Goal: Task Accomplishment & Management: Use online tool/utility

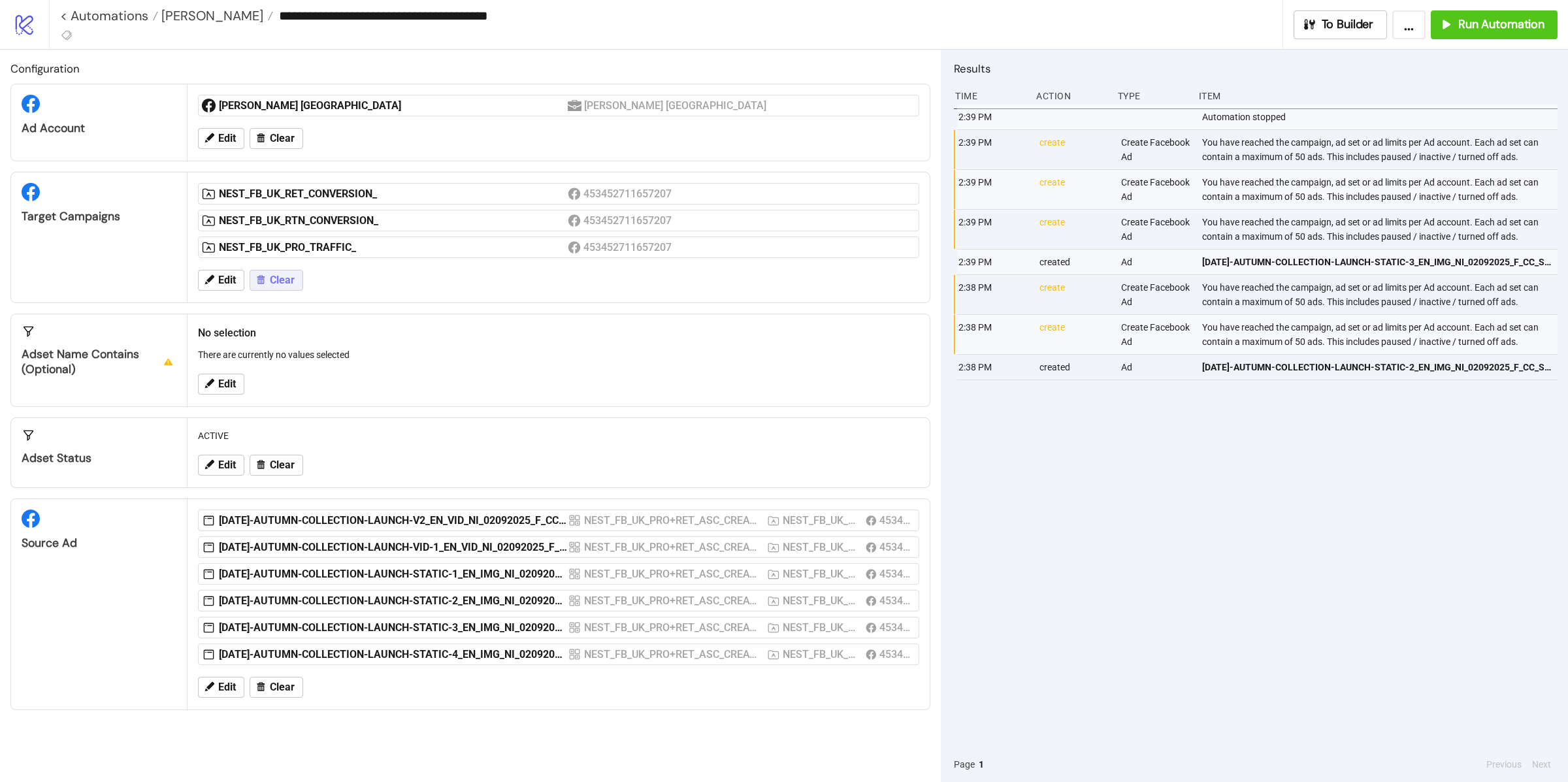
click at [271, 286] on span "Clear" at bounding box center [282, 279] width 25 height 12
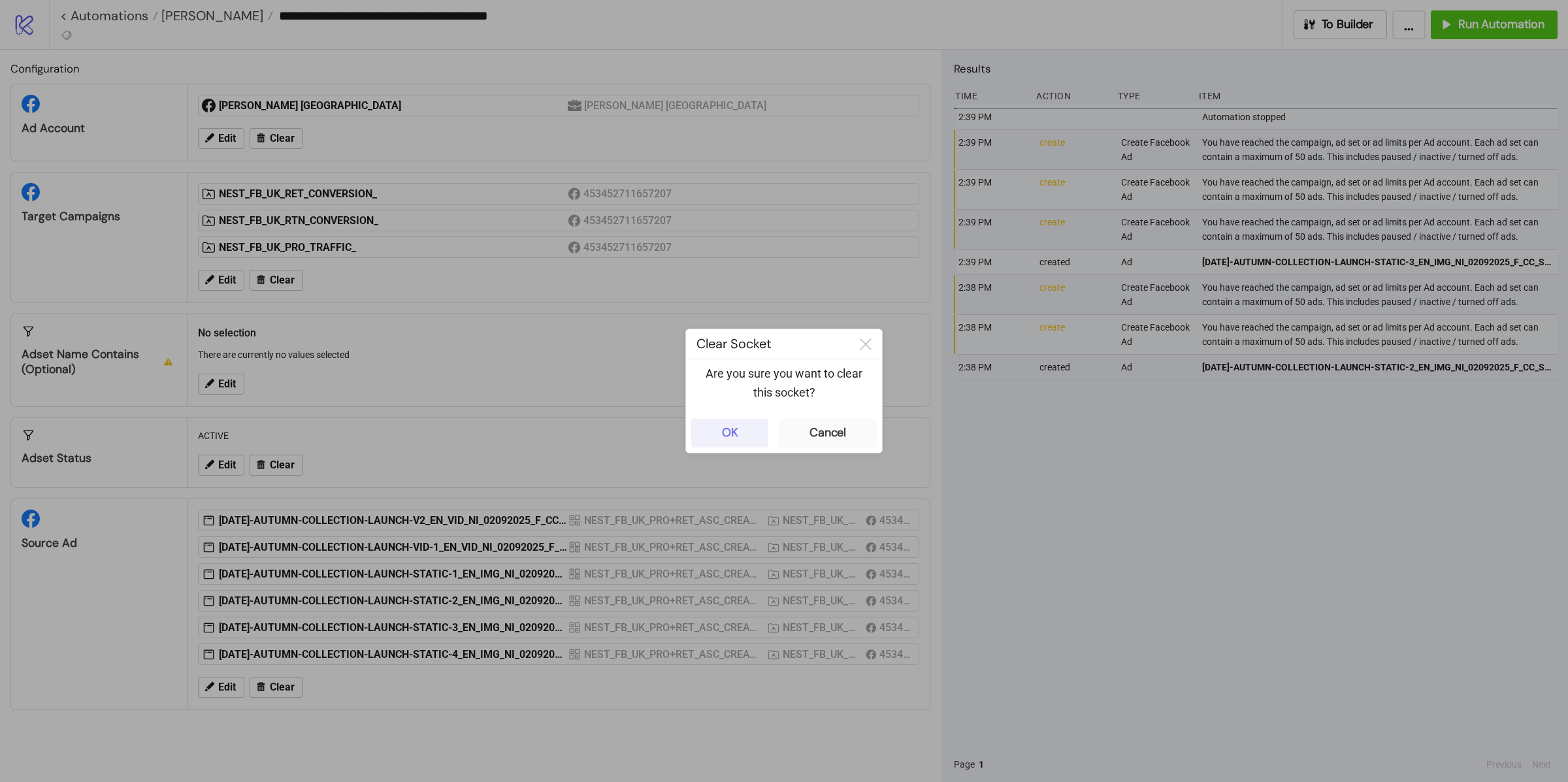
click at [735, 437] on div "OK" at bounding box center [730, 432] width 16 height 15
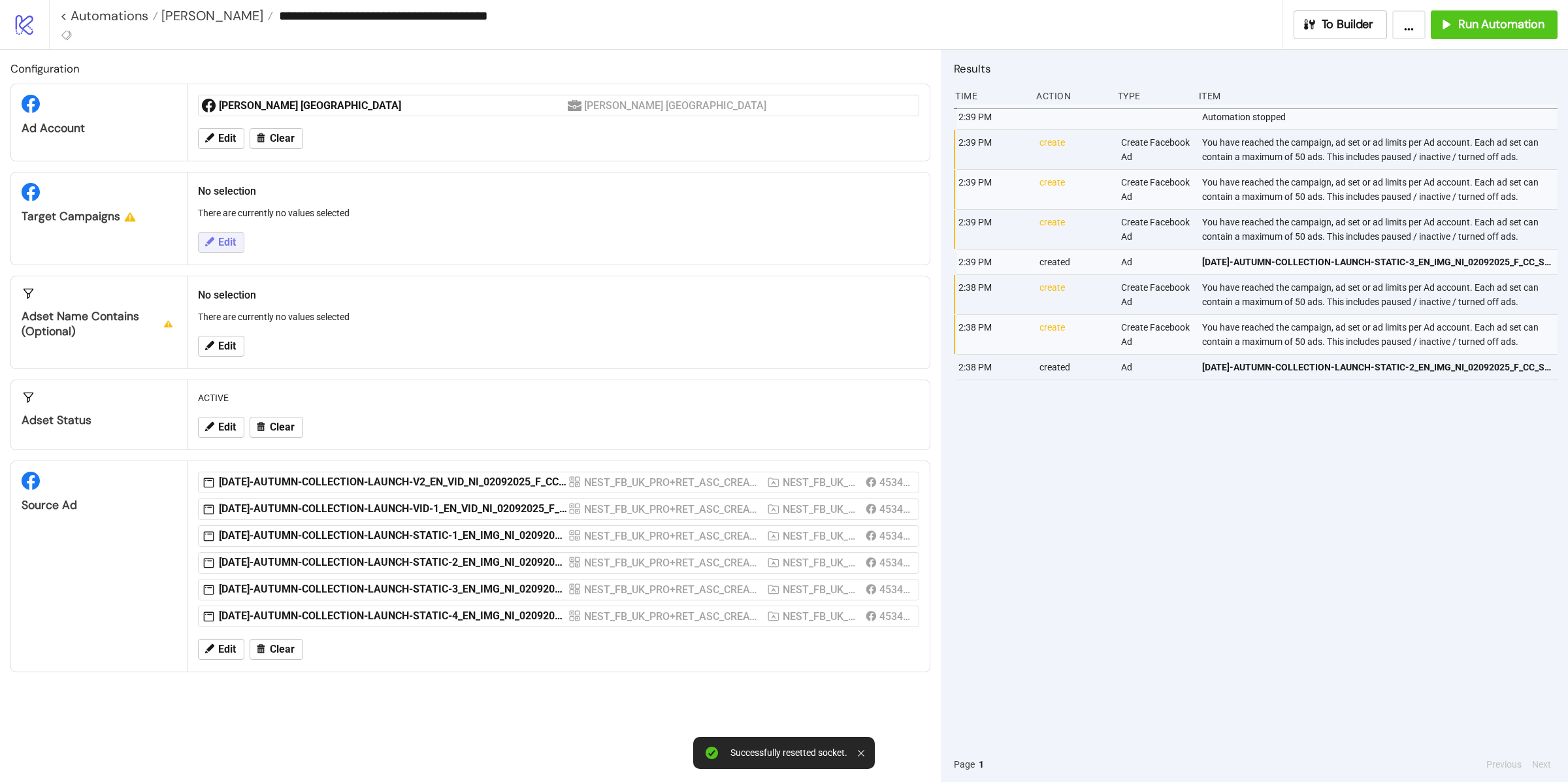
click at [230, 253] on button "Edit" at bounding box center [221, 242] width 46 height 21
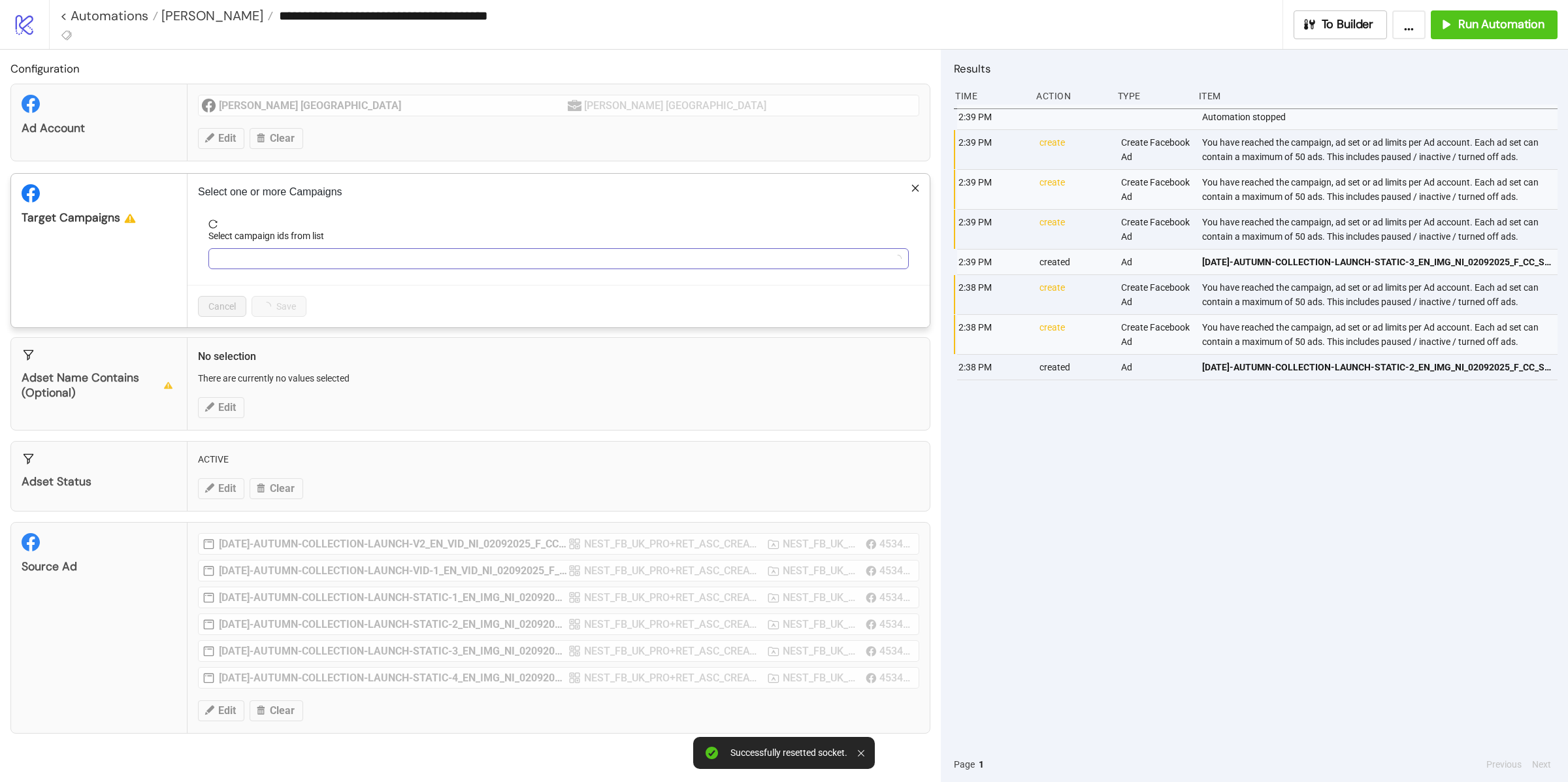
click at [285, 262] on div at bounding box center [552, 258] width 681 height 19
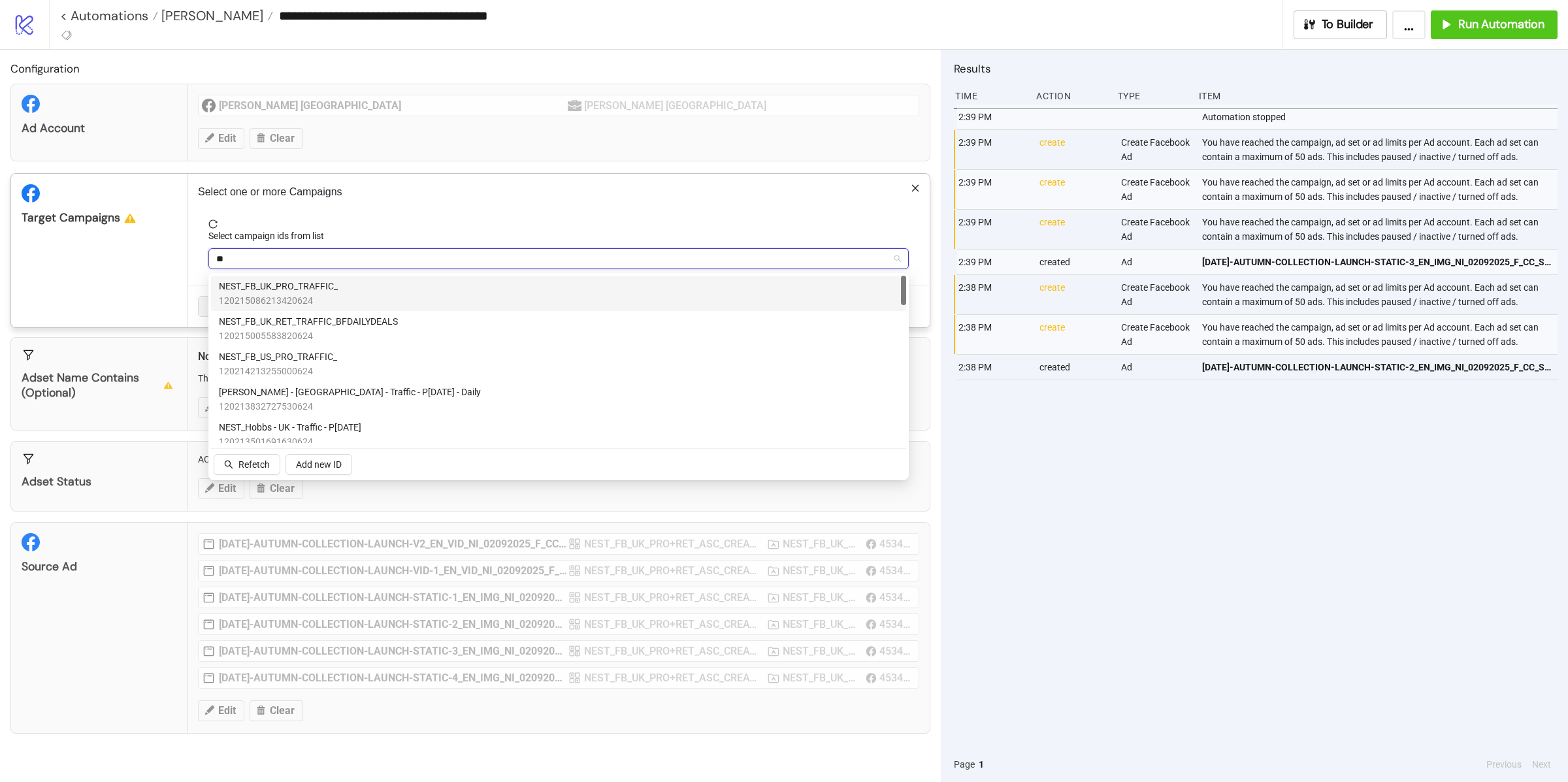
type input "***"
click at [333, 289] on span "NEST_FB_UK_PRO_TRAFFIC_" at bounding box center [278, 286] width 119 height 14
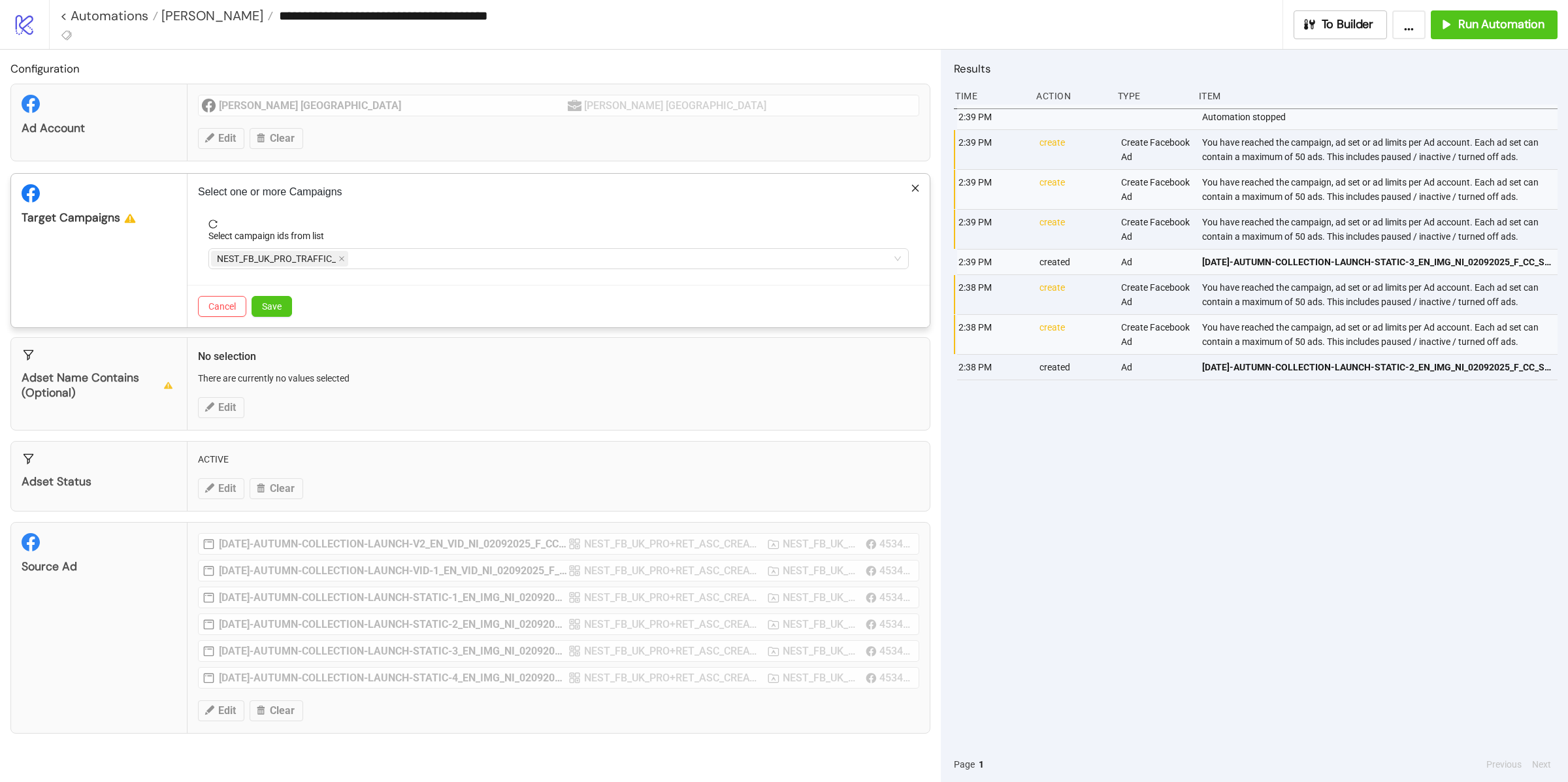
click at [125, 262] on div "Target Campaigns" at bounding box center [99, 250] width 176 height 153
click at [269, 303] on span "Save" at bounding box center [271, 307] width 20 height 11
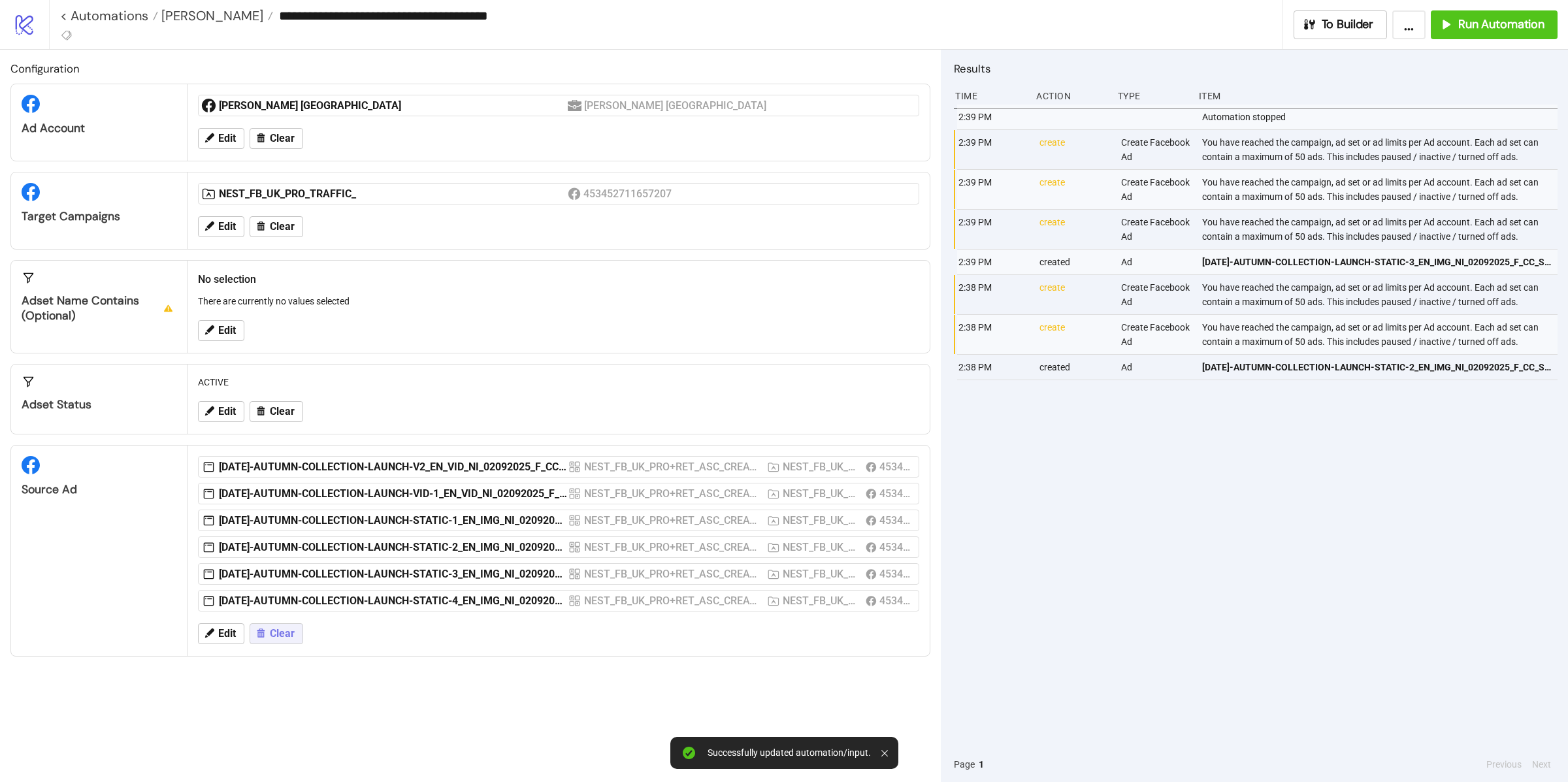
click at [284, 631] on span "Clear" at bounding box center [282, 633] width 25 height 12
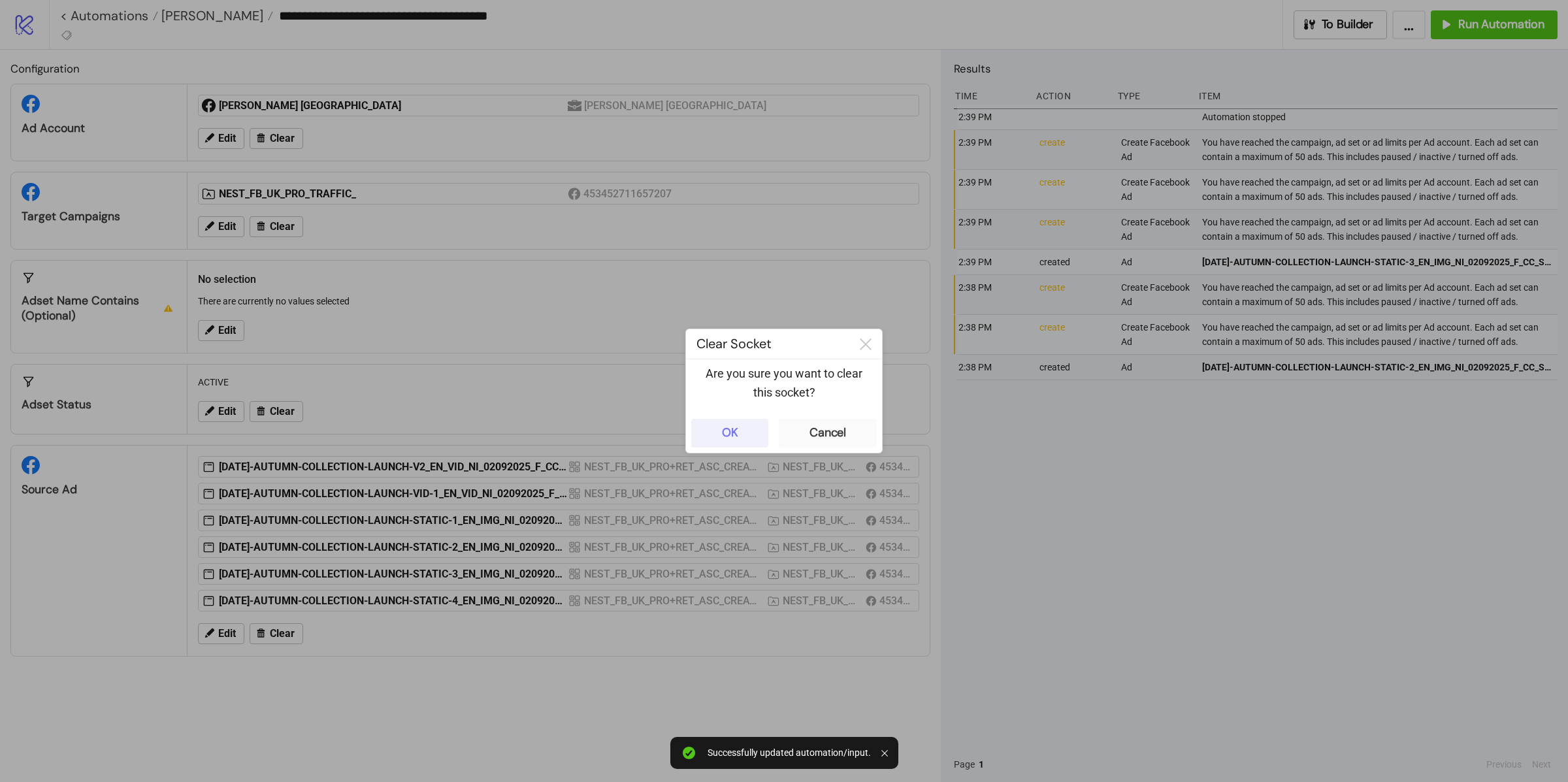
click at [748, 434] on button "OK" at bounding box center [729, 433] width 77 height 28
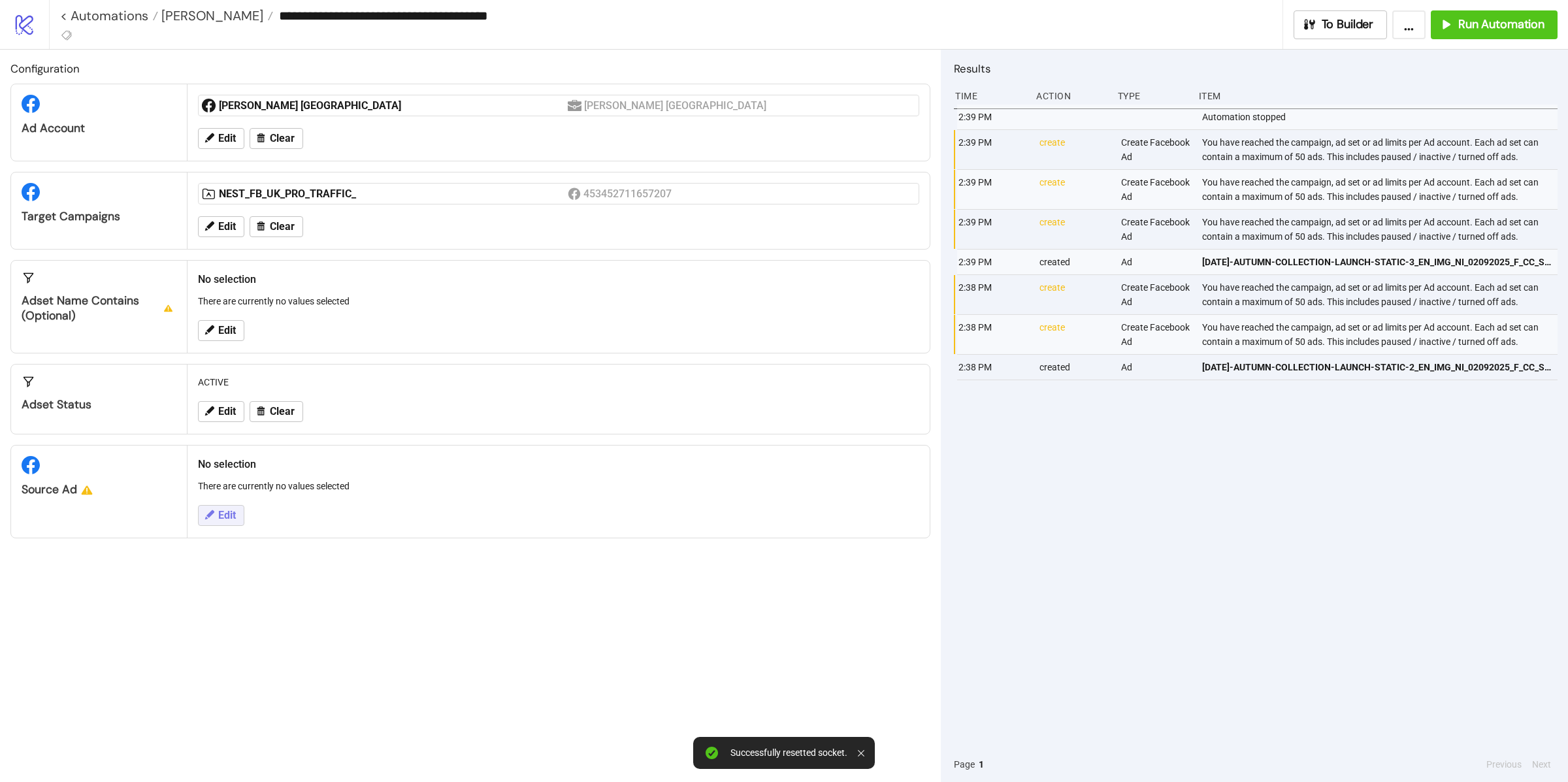
click at [234, 521] on span "Edit" at bounding box center [227, 514] width 18 height 12
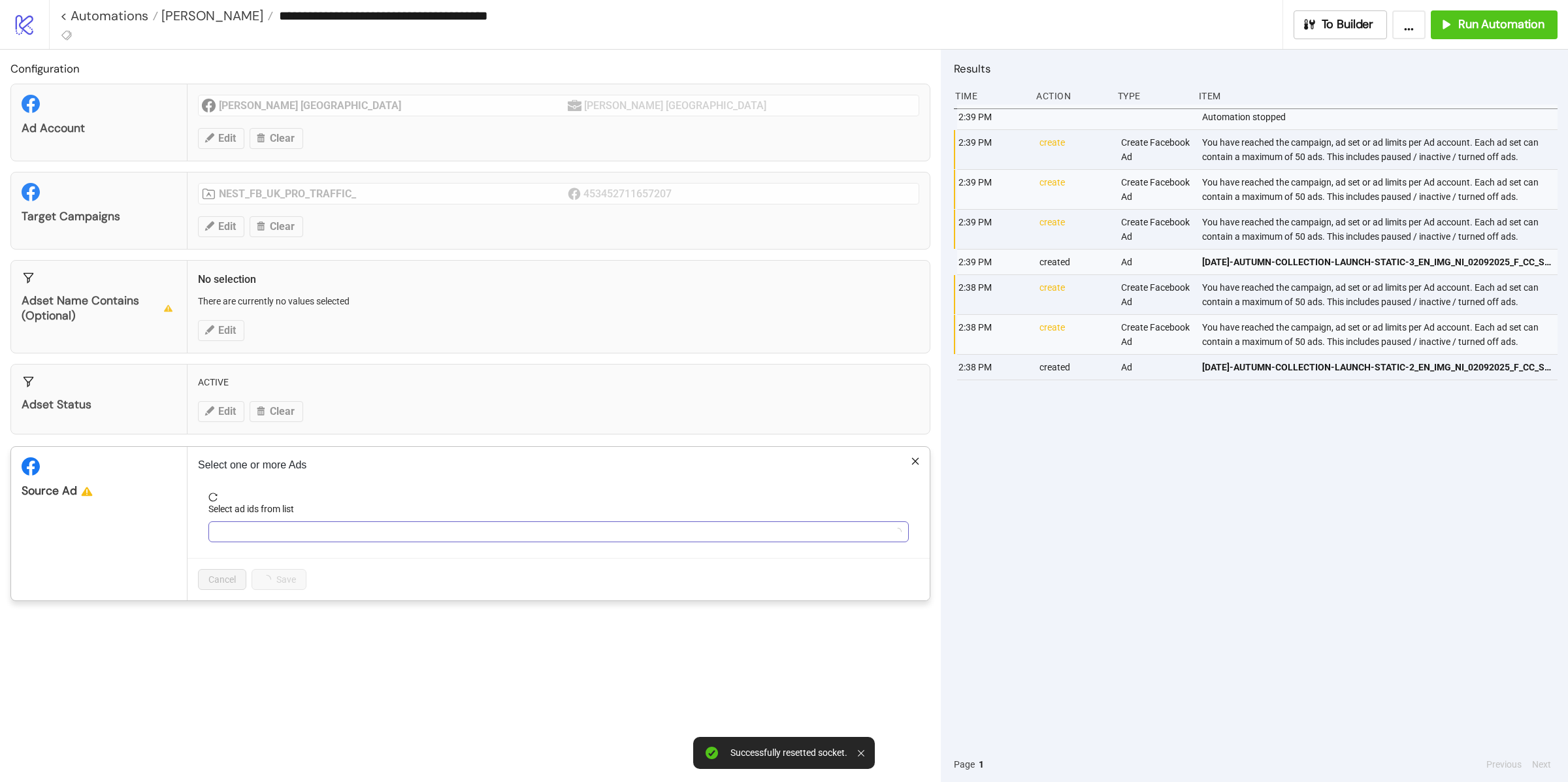
click at [291, 538] on div at bounding box center [552, 531] width 681 height 19
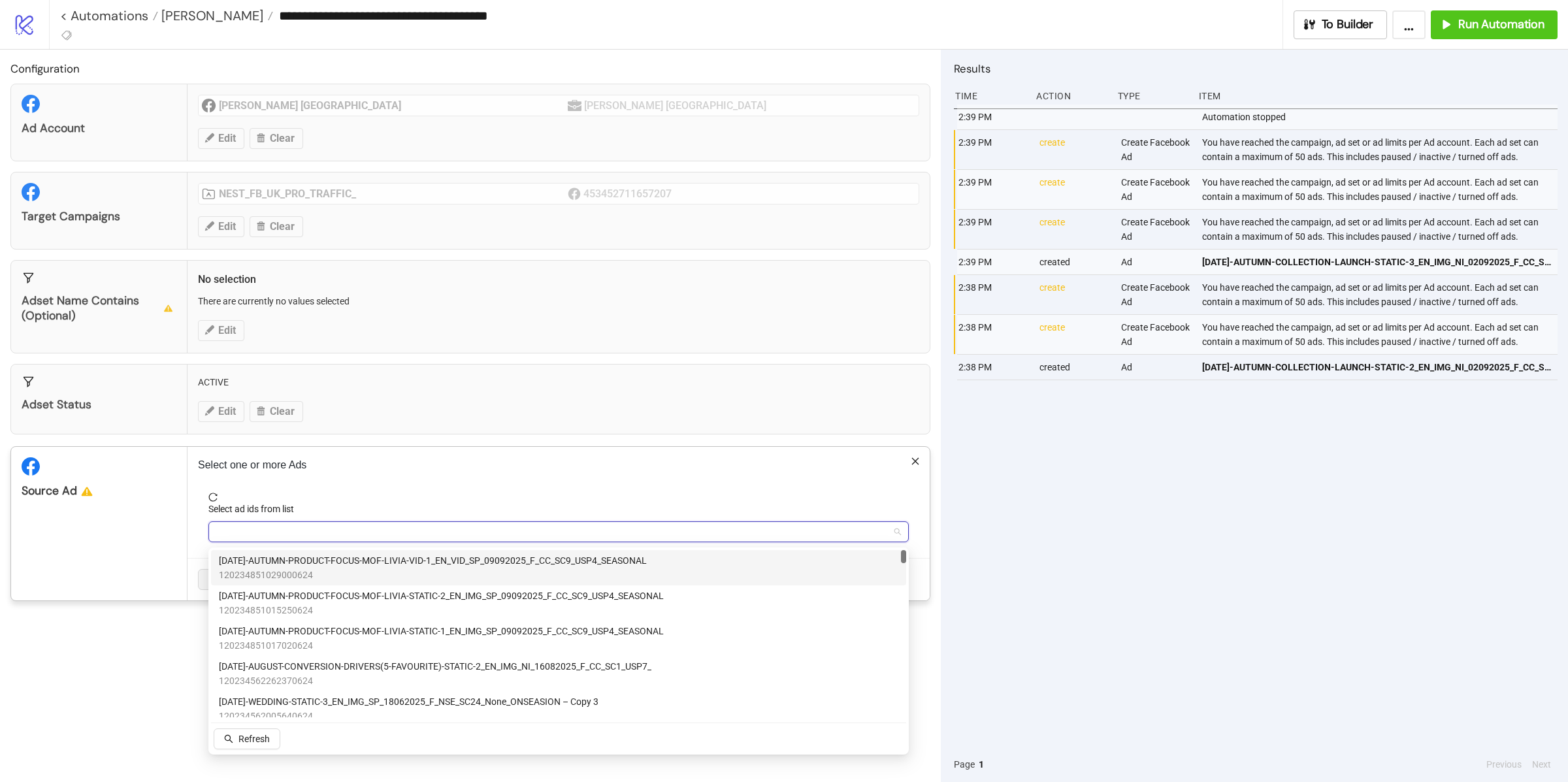
click at [306, 564] on span "AD271-AUTUMN-PRODUCT-FOCUS-MOF-LIVIA-VID-1_EN_VID_SP_09092025_F_CC_SC9_USP4_SEA…" at bounding box center [433, 560] width 427 height 14
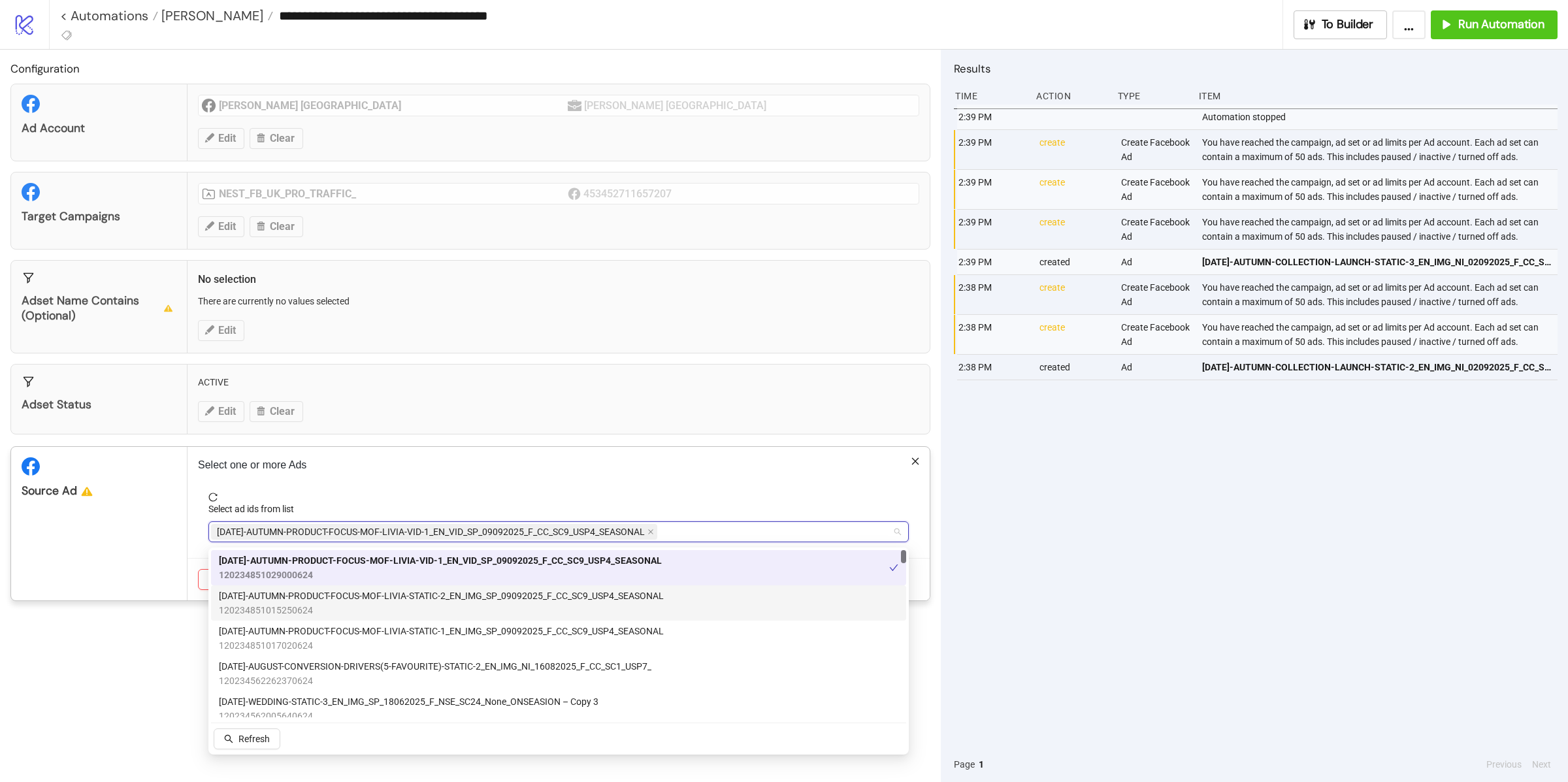
click at [309, 597] on span "AD270-AUTUMN-PRODUCT-FOCUS-MOF-LIVIA-STATIC-2_EN_IMG_SP_09092025_F_CC_SC9_USP4_…" at bounding box center [442, 596] width 445 height 14
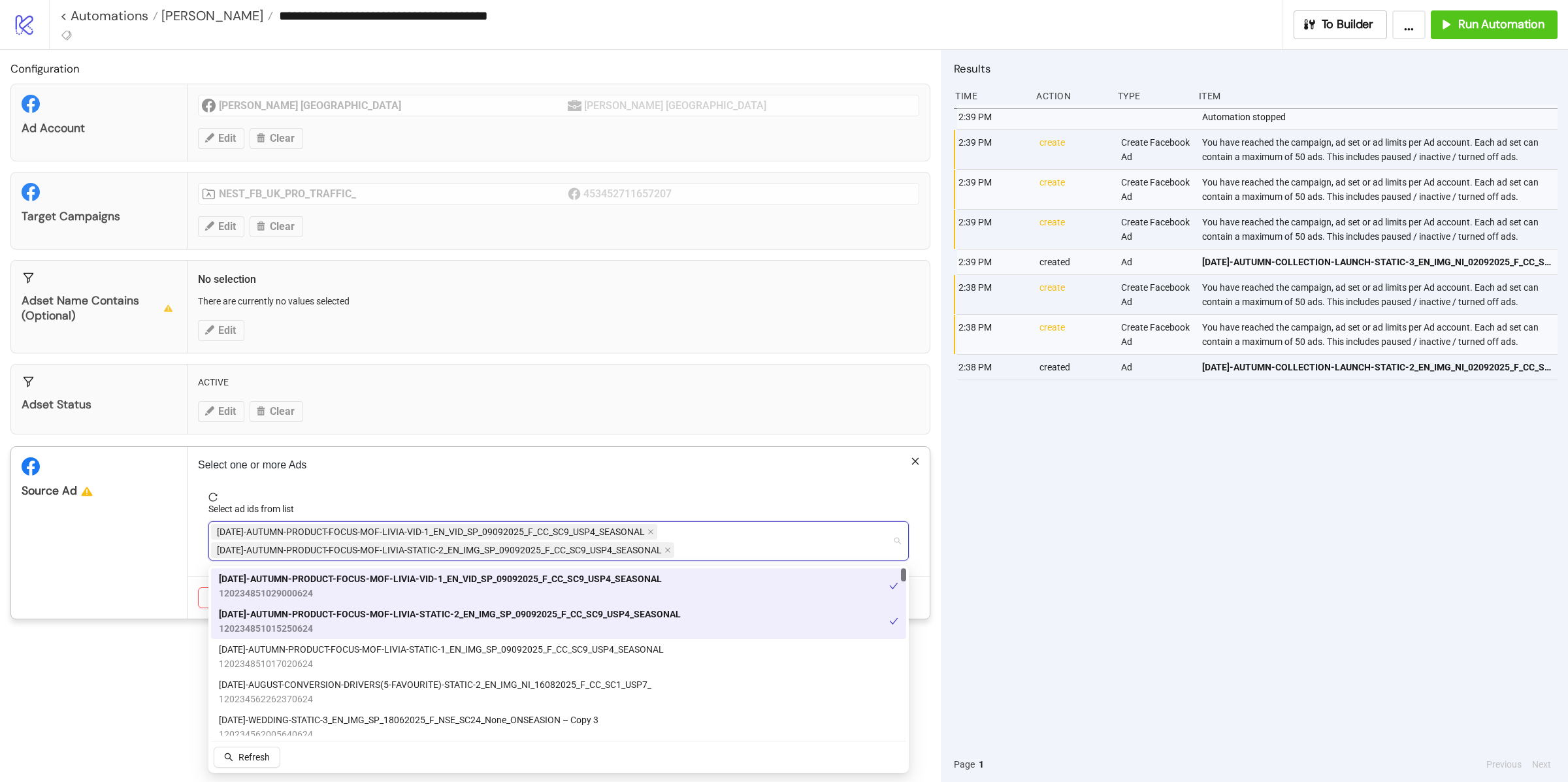
click at [309, 630] on span "120234851015250624" at bounding box center [450, 628] width 462 height 14
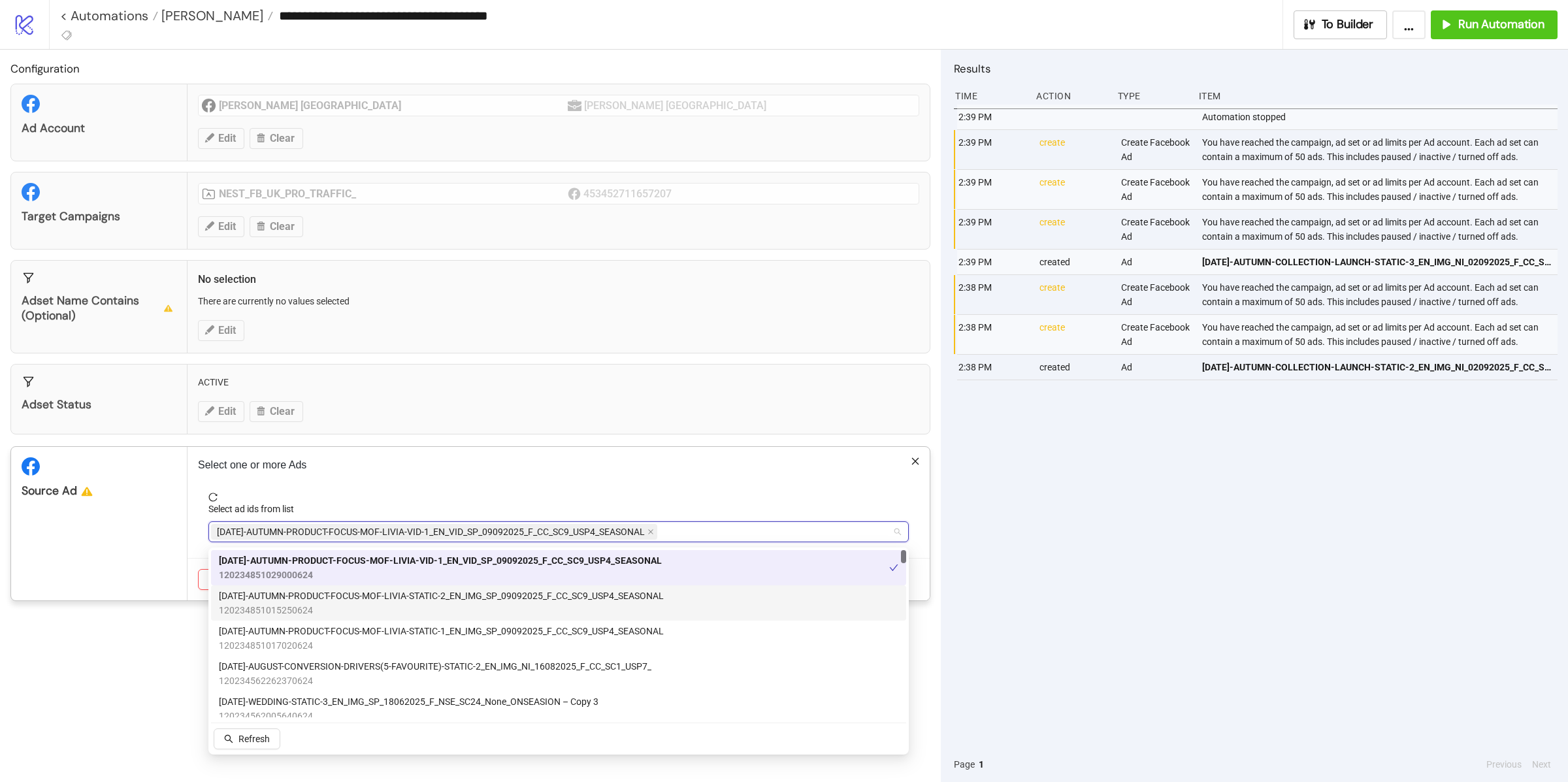
click at [314, 611] on span "120234851015250624" at bounding box center [442, 610] width 445 height 14
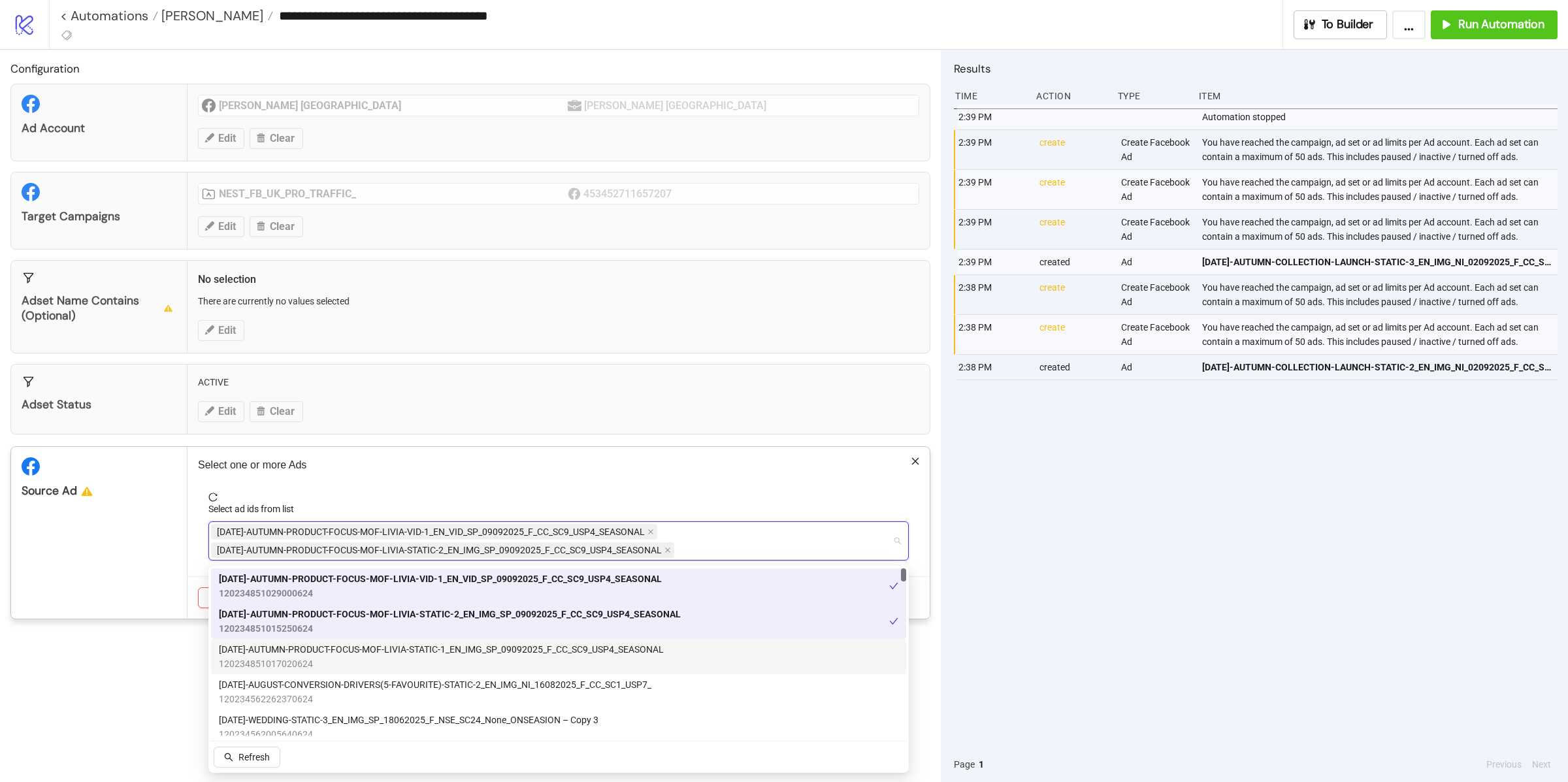
click at [312, 655] on span "AD269-AUTUMN-PRODUCT-FOCUS-MOF-LIVIA-STATIC-1_EN_IMG_SP_09092025_F_CC_SC9_USP4_…" at bounding box center [442, 649] width 445 height 14
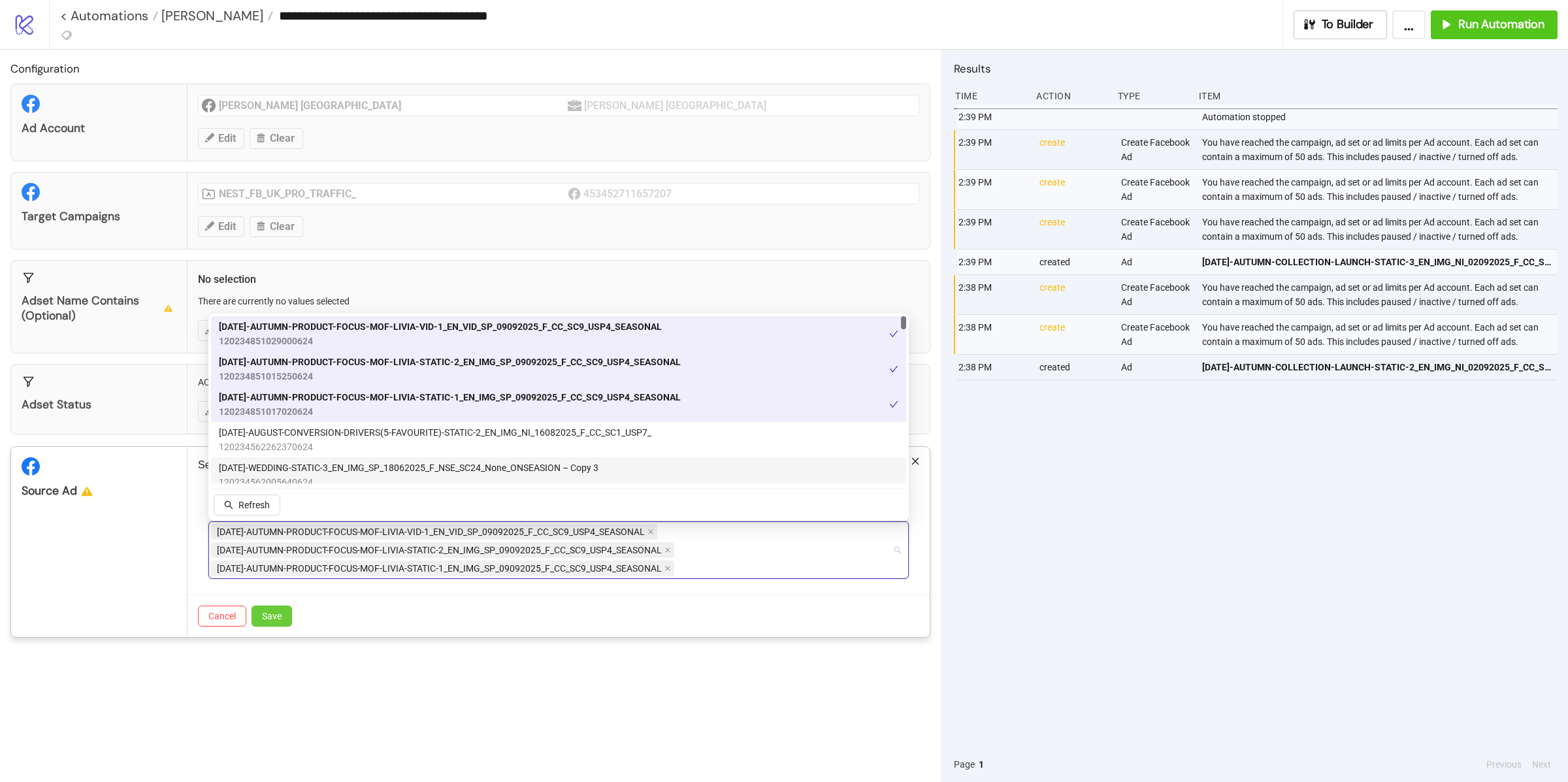
click at [283, 614] on button "Save" at bounding box center [272, 616] width 41 height 21
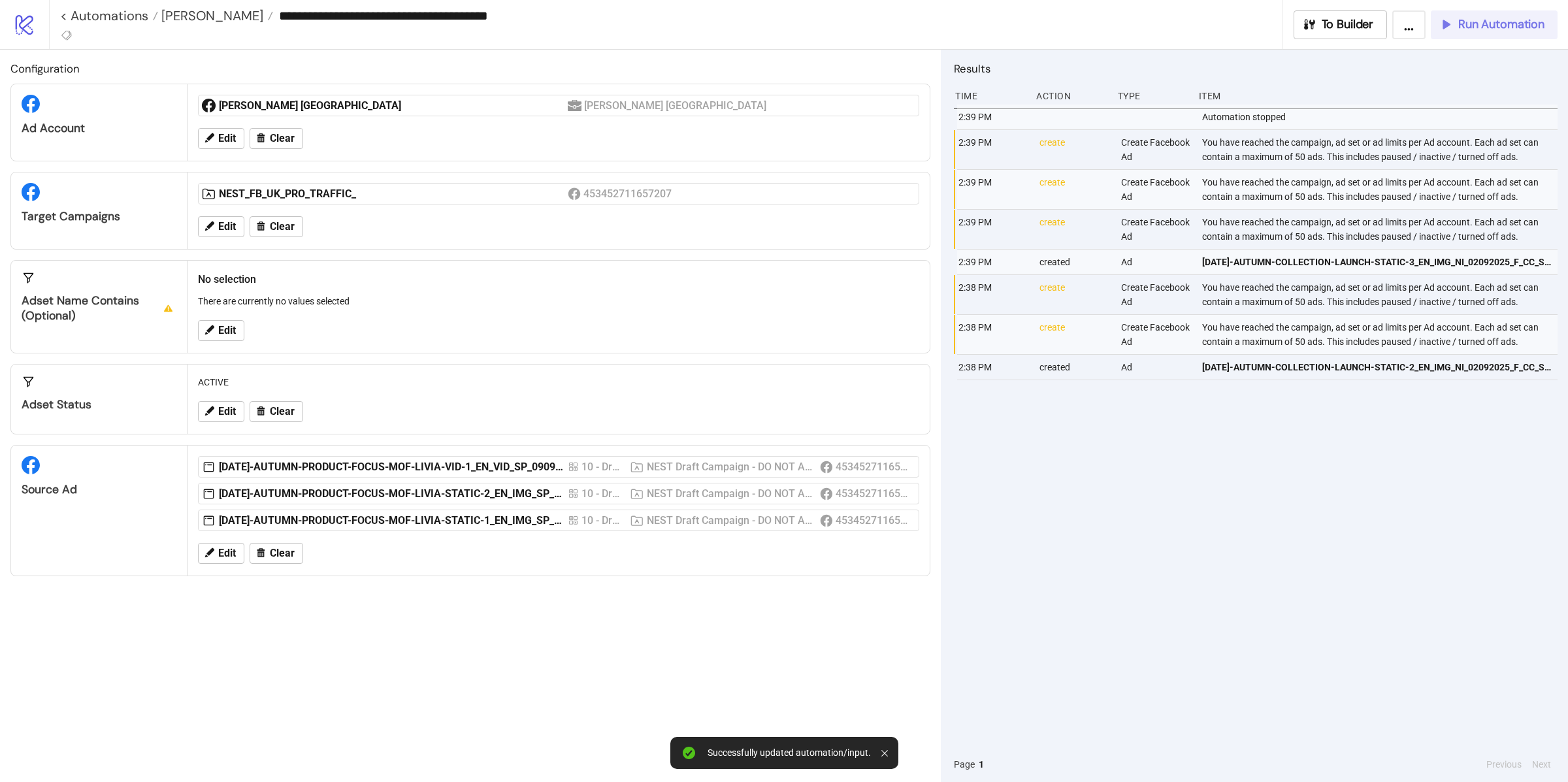
click at [1496, 20] on span "Run Automation" at bounding box center [1501, 24] width 86 height 15
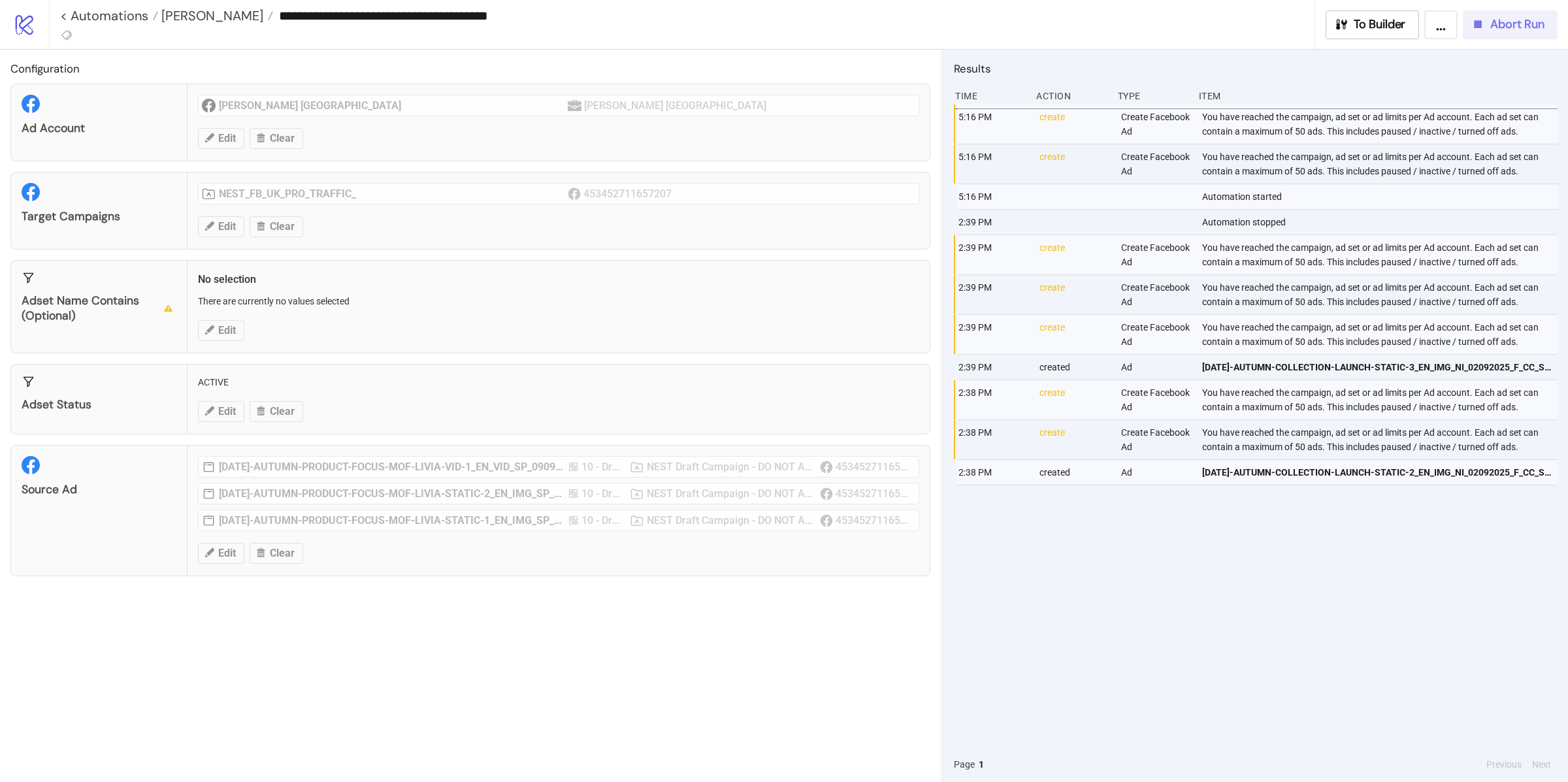
click at [1511, 28] on span "Abort Run" at bounding box center [1517, 24] width 54 height 15
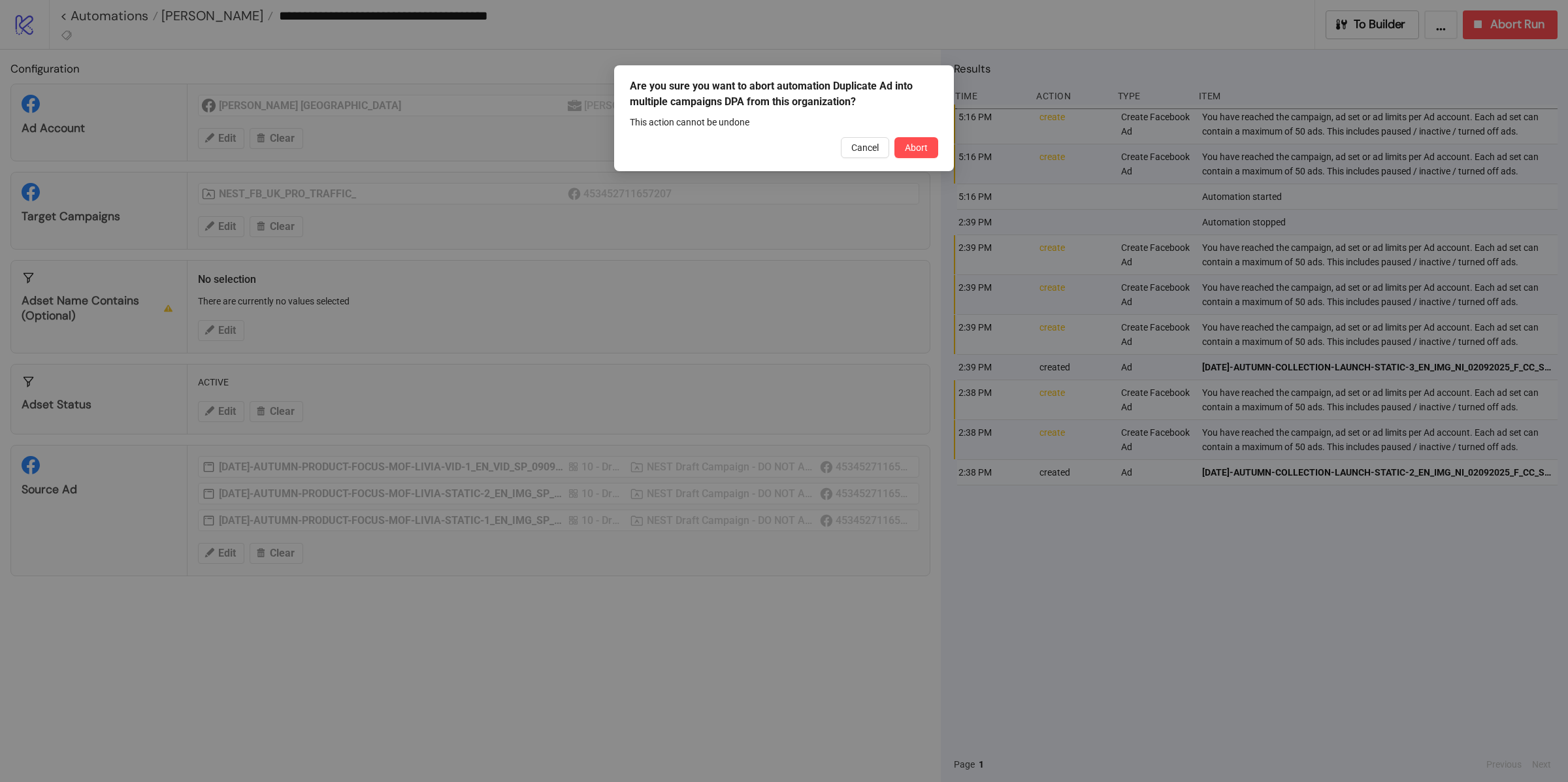
click at [917, 152] on span "Abort" at bounding box center [916, 148] width 23 height 11
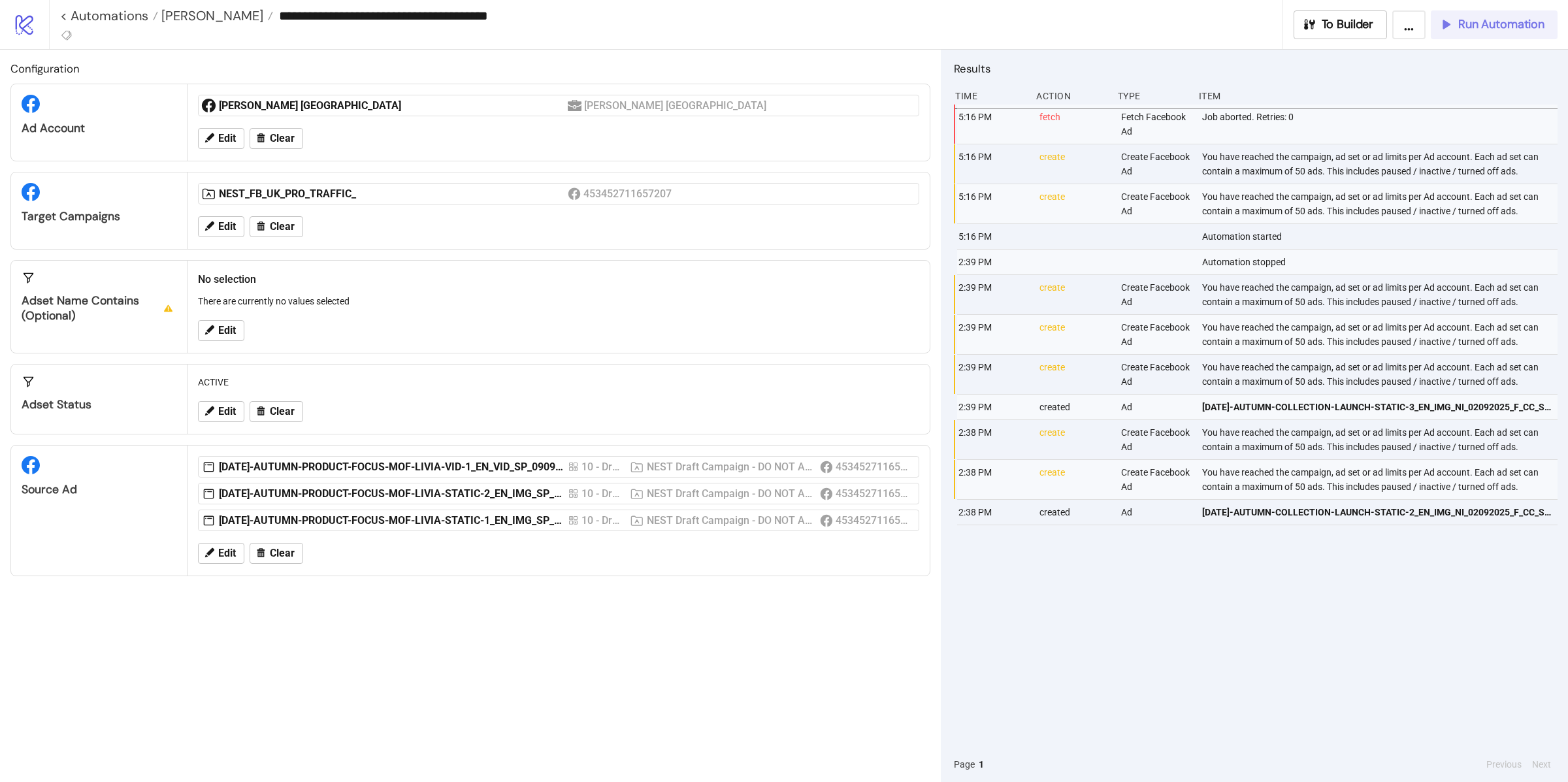
click at [1478, 31] on span "Run Automation" at bounding box center [1501, 24] width 86 height 15
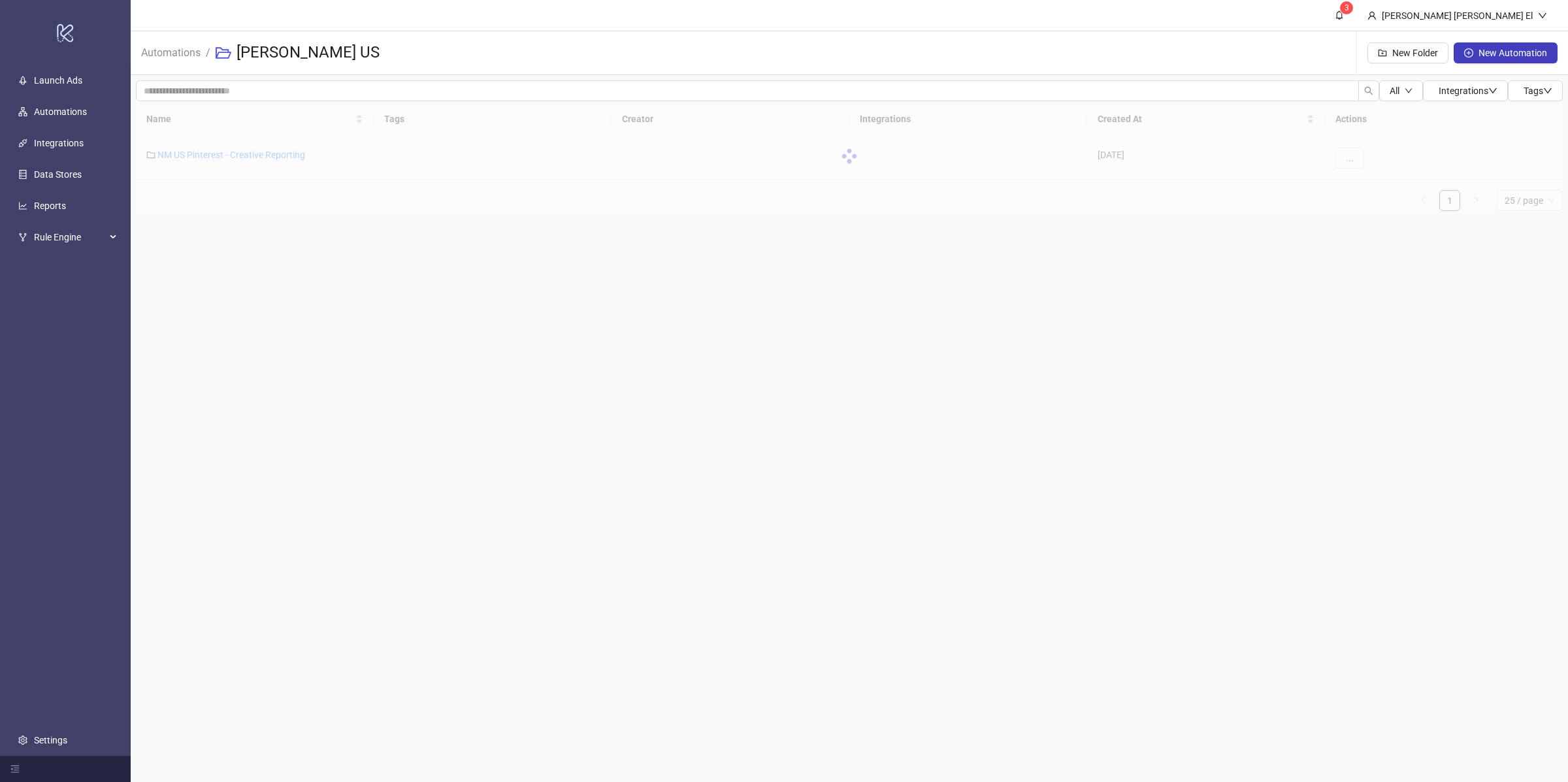
click at [596, 445] on main "3 [PERSON_NAME] [PERSON_NAME] El Automations / [PERSON_NAME] US New Folder New …" at bounding box center [849, 391] width 1437 height 782
